Goal: Communication & Community: Share content

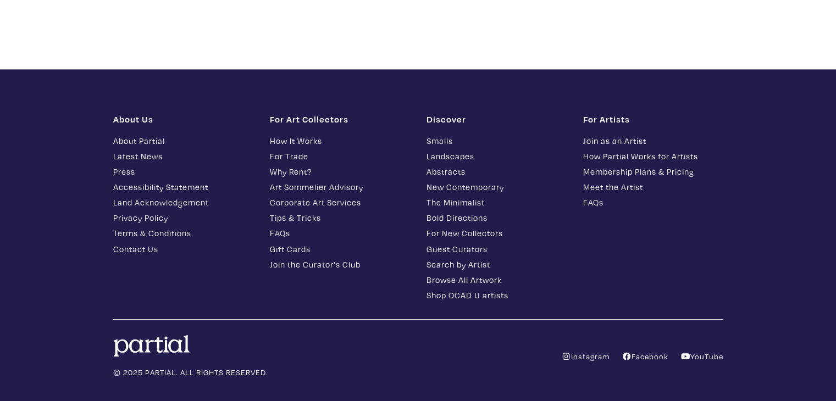
scroll to position [1639, 0]
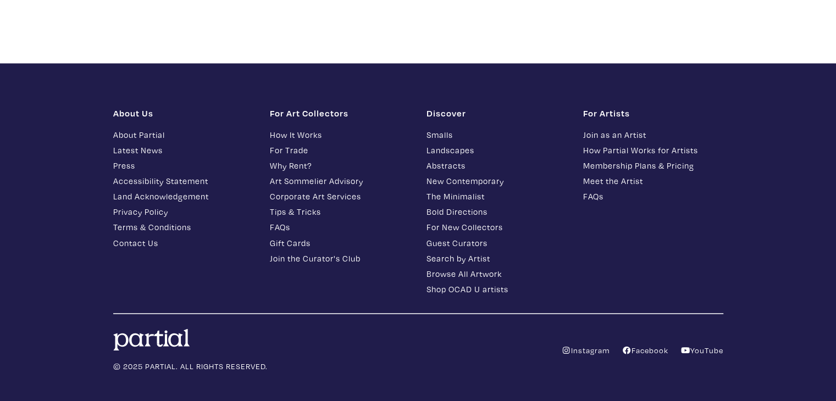
click at [611, 129] on link "Join as an Artist" at bounding box center [653, 135] width 140 height 13
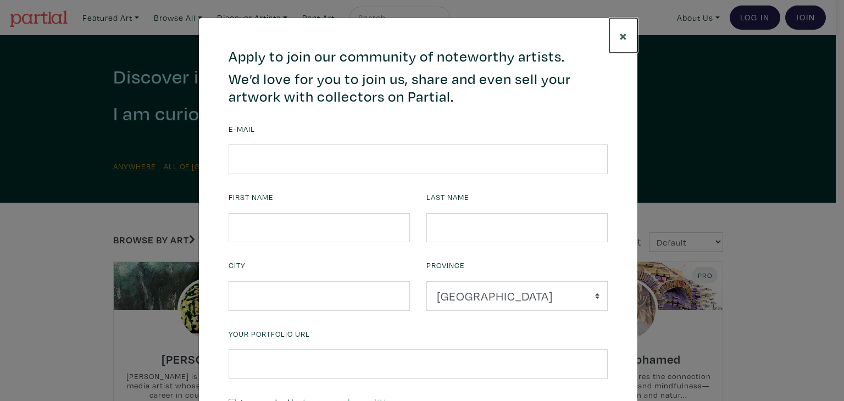
click at [620, 29] on span "×" at bounding box center [624, 35] width 8 height 19
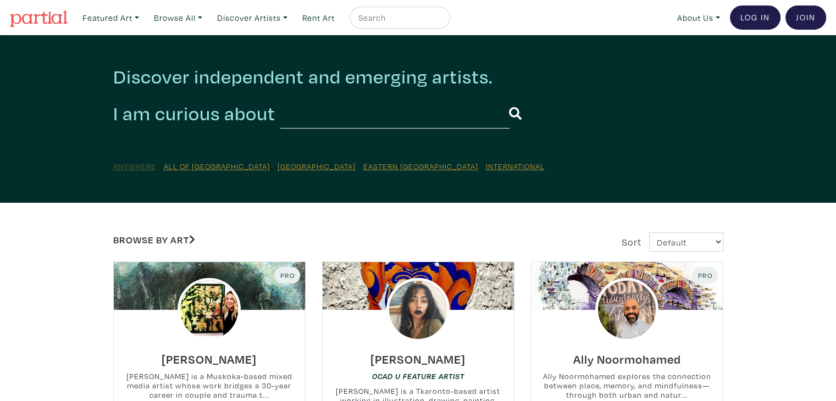
click at [145, 165] on u "Anywhere" at bounding box center [134, 166] width 43 height 10
click at [486, 165] on u "International" at bounding box center [515, 166] width 59 height 10
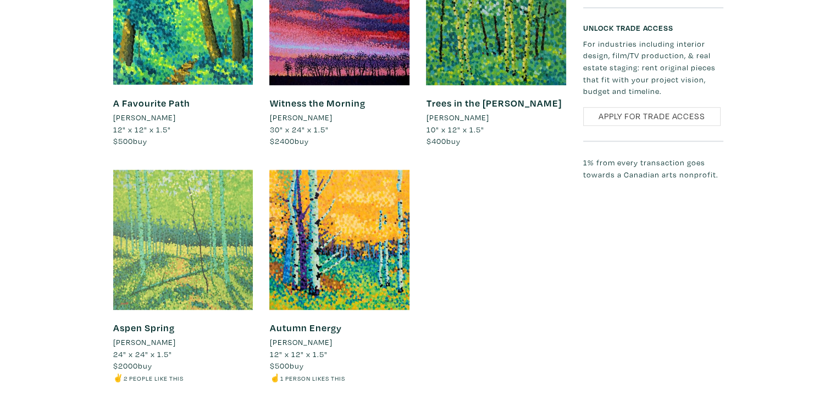
scroll to position [814, 0]
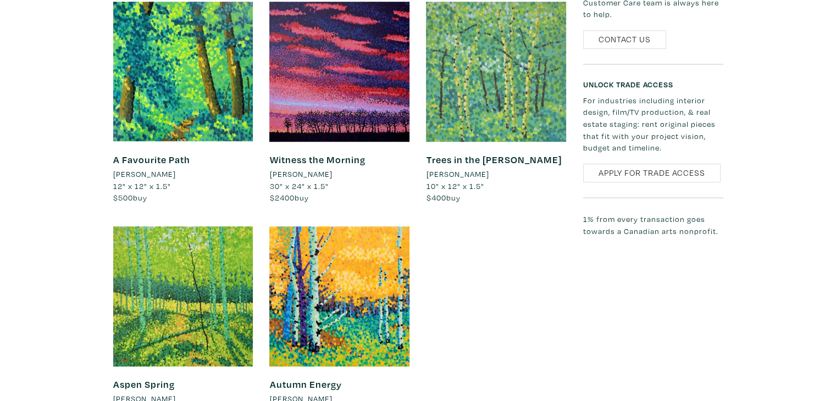
click at [502, 81] on div at bounding box center [496, 72] width 140 height 140
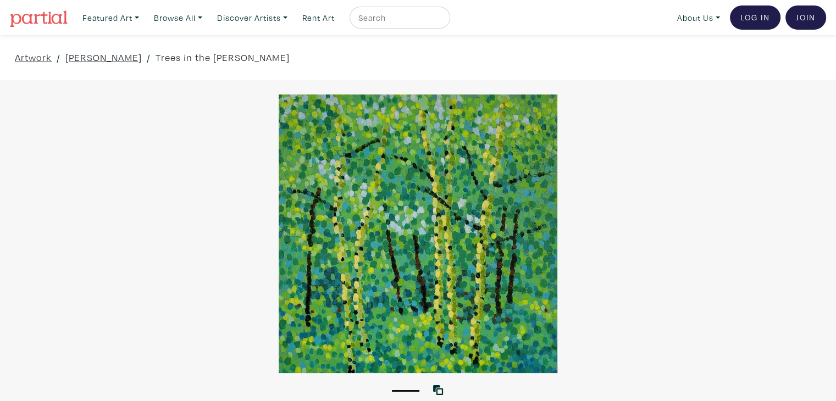
click at [432, 238] on div at bounding box center [418, 234] width 836 height 278
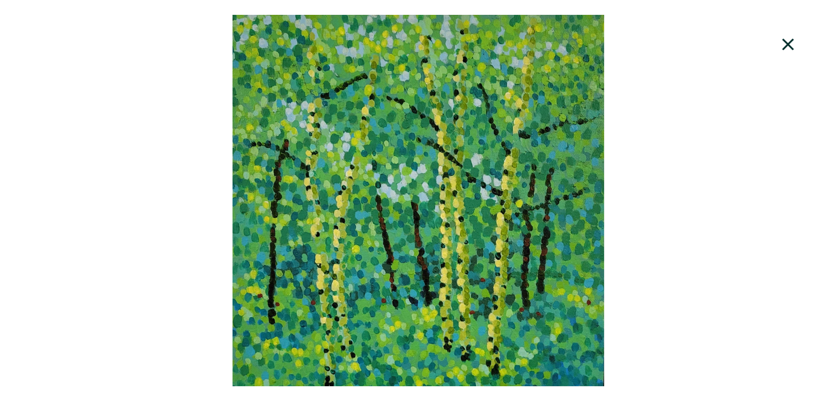
click at [490, 97] on div at bounding box center [418, 201] width 836 height 372
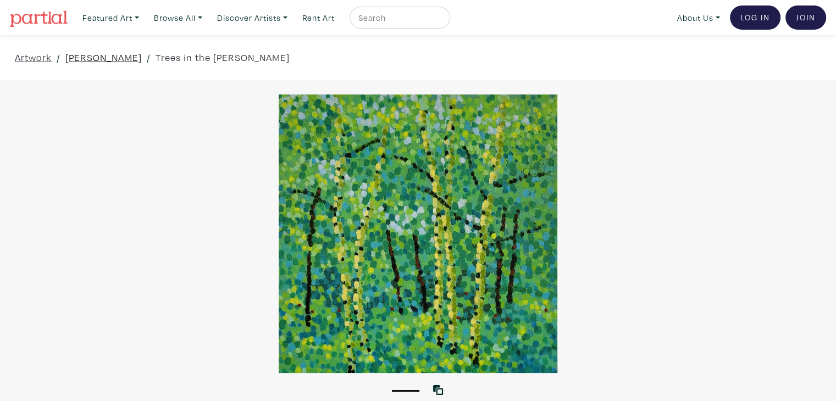
click at [81, 58] on link "[PERSON_NAME]" at bounding box center [103, 57] width 76 height 15
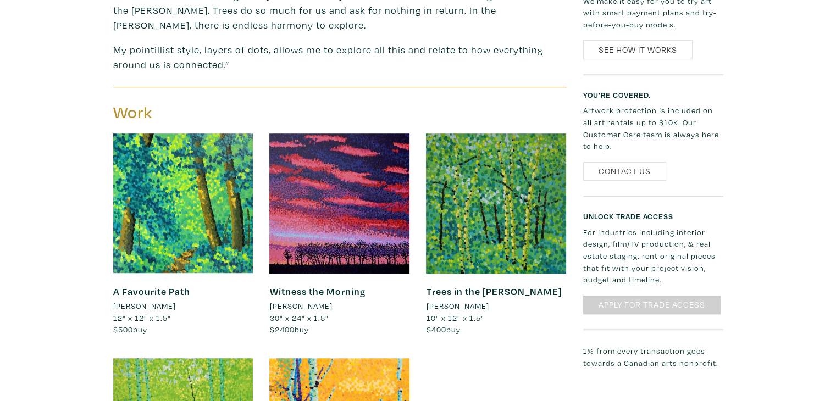
scroll to position [715, 0]
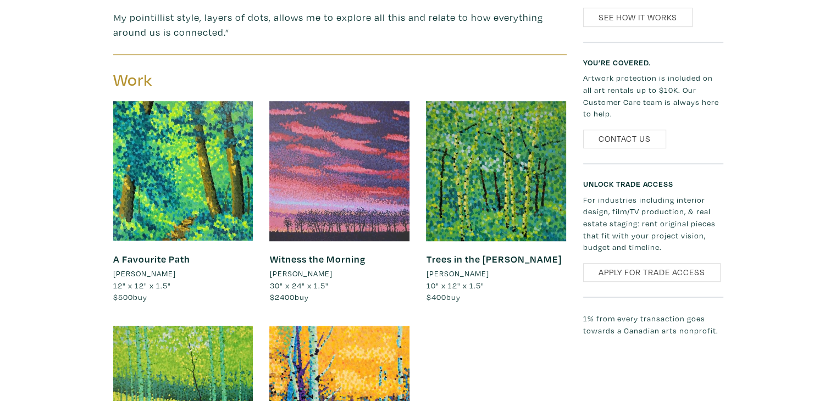
click at [345, 153] on div at bounding box center [339, 171] width 140 height 140
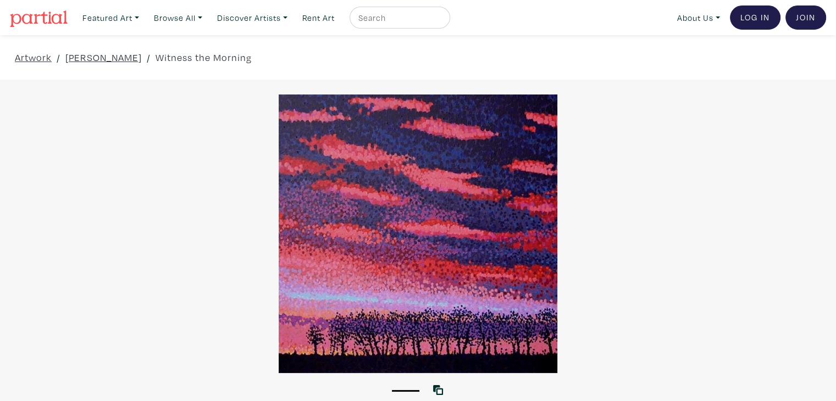
click at [400, 218] on div at bounding box center [418, 234] width 836 height 278
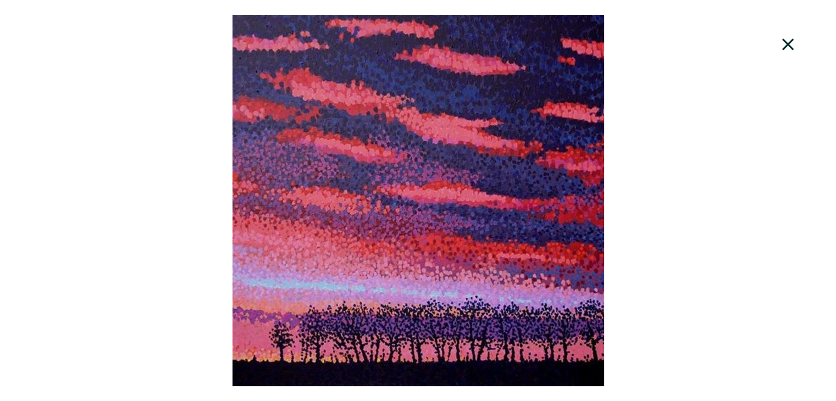
click at [783, 42] on icon at bounding box center [788, 45] width 37 height 30
